Goal: Browse casually

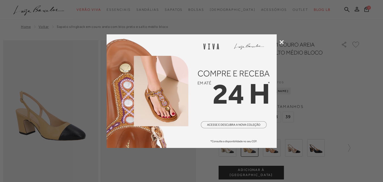
click at [281, 44] on icon at bounding box center [281, 42] width 4 height 4
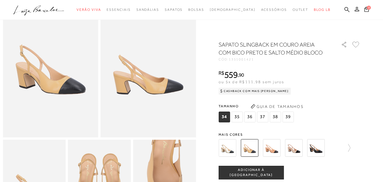
scroll to position [49, 0]
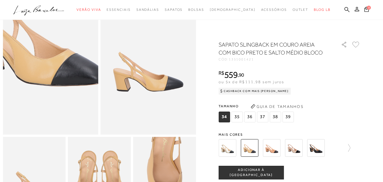
click at [65, 99] on img at bounding box center [34, 29] width 191 height 286
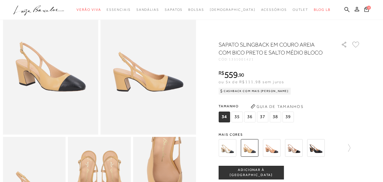
click at [273, 151] on img at bounding box center [272, 148] width 18 height 18
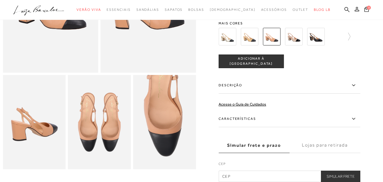
scroll to position [115, 0]
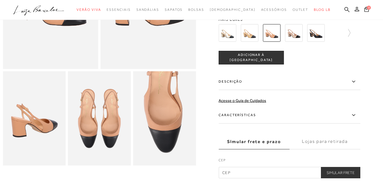
click at [249, 31] on img at bounding box center [250, 33] width 18 height 18
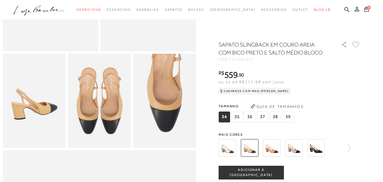
scroll to position [32, 0]
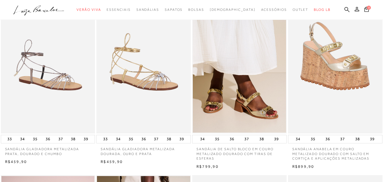
scroll to position [233, 0]
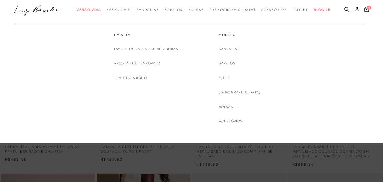
click at [101, 13] on link "Verão Viva" at bounding box center [89, 10] width 24 height 10
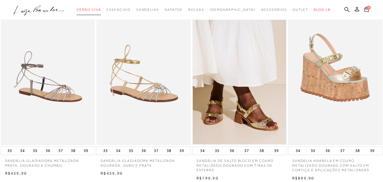
scroll to position [40, 0]
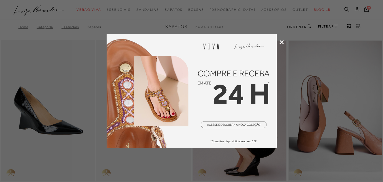
click at [279, 43] on icon at bounding box center [281, 42] width 4 height 4
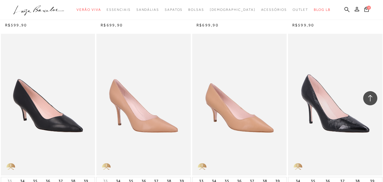
scroll to position [1021, 0]
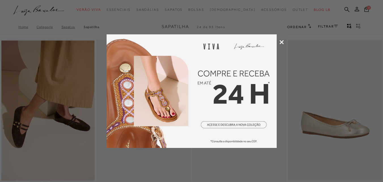
click at [280, 43] on icon at bounding box center [281, 42] width 4 height 4
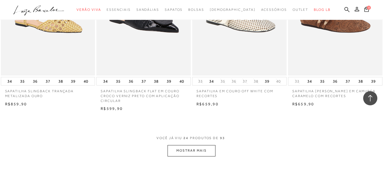
scroll to position [1044, 0]
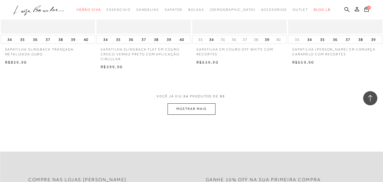
click at [197, 108] on button "MOSTRAR MAIS" at bounding box center [191, 108] width 48 height 11
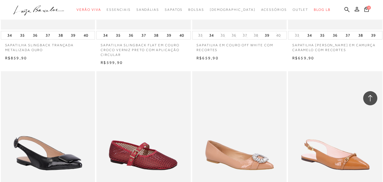
scroll to position [1459, 0]
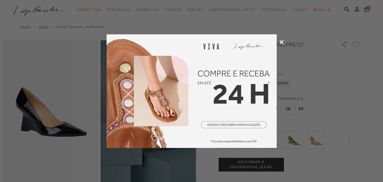
click at [281, 44] on icon at bounding box center [281, 42] width 4 height 4
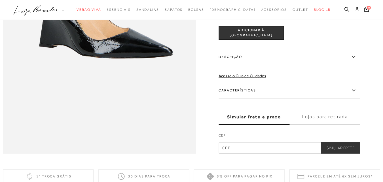
scroll to position [420, 0]
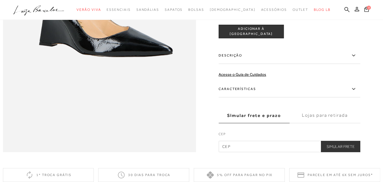
click at [357, 92] on icon at bounding box center [353, 88] width 7 height 7
click at [0, 0] on input "Características" at bounding box center [0, 0] width 0 height 0
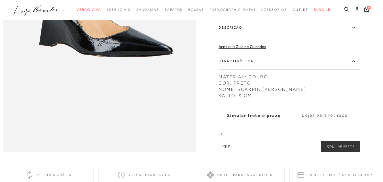
click at [353, 65] on icon at bounding box center [353, 61] width 7 height 7
click at [0, 0] on input "Características" at bounding box center [0, 0] width 0 height 0
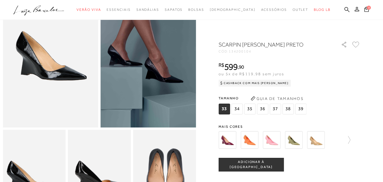
scroll to position [25, 0]
